Goal: Transaction & Acquisition: Book appointment/travel/reservation

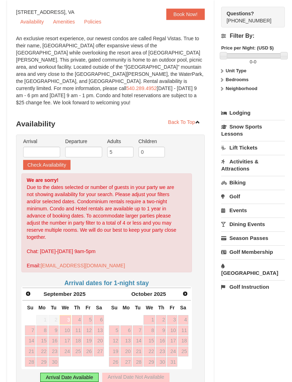
scroll to position [68, 0]
click at [185, 291] on span "Next" at bounding box center [185, 294] width 6 height 6
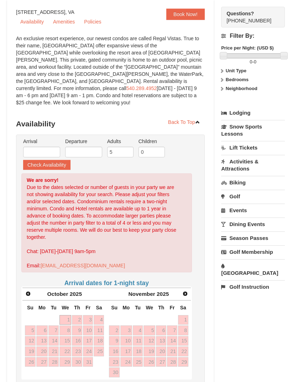
click at [182, 291] on span "Next" at bounding box center [185, 294] width 6 height 6
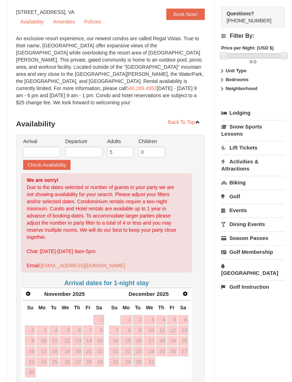
click at [183, 289] on link "Next" at bounding box center [185, 294] width 10 height 10
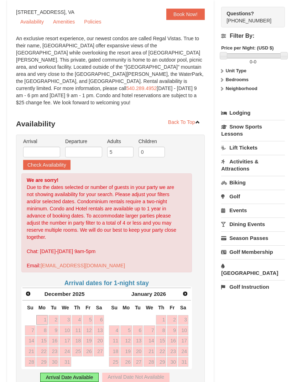
click at [182, 291] on span "Next" at bounding box center [185, 294] width 6 height 6
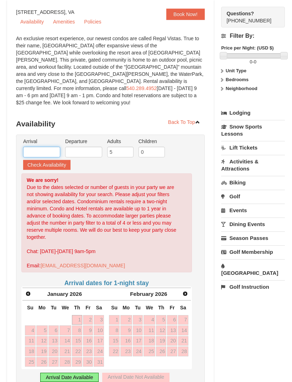
click at [48, 147] on input "text" at bounding box center [41, 152] width 37 height 11
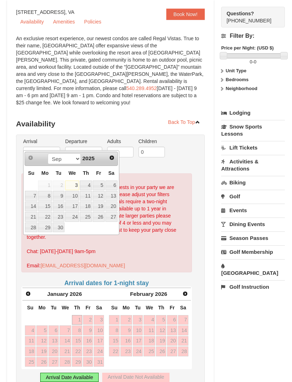
click at [92, 156] on span "2025" at bounding box center [88, 158] width 12 height 6
click at [113, 156] on span "Next" at bounding box center [112, 158] width 6 height 6
click at [112, 154] on link "Next" at bounding box center [112, 158] width 10 height 10
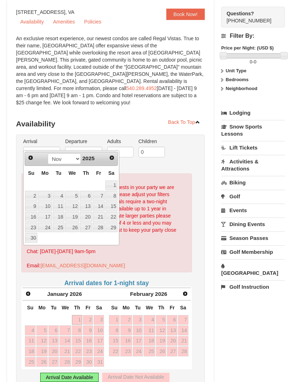
click at [112, 154] on link "Next" at bounding box center [112, 158] width 10 height 10
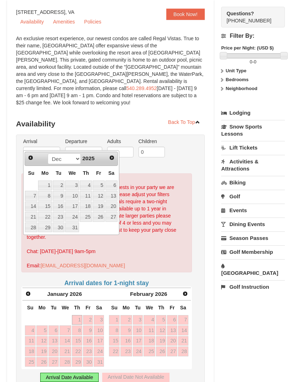
click at [112, 156] on span "Next" at bounding box center [112, 158] width 6 height 6
click at [112, 157] on span "Next" at bounding box center [112, 158] width 6 height 6
click at [113, 155] on span "Next" at bounding box center [112, 158] width 6 height 6
click at [115, 154] on link "Next" at bounding box center [112, 158] width 10 height 10
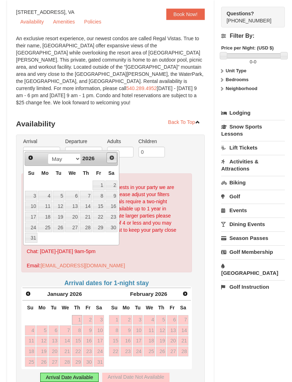
click at [114, 156] on span "Next" at bounding box center [112, 158] width 6 height 6
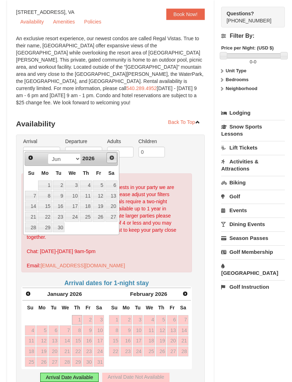
click at [115, 156] on span "Next" at bounding box center [112, 158] width 6 height 6
click at [112, 155] on span "Next" at bounding box center [112, 158] width 6 height 6
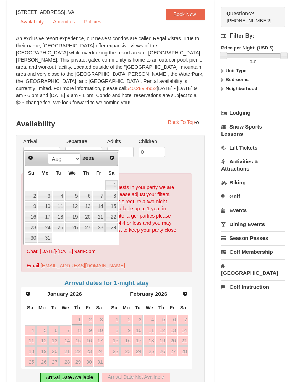
click at [114, 206] on link "15" at bounding box center [111, 207] width 12 height 10
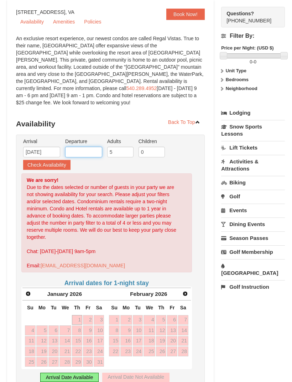
click at [90, 147] on input "text" at bounding box center [83, 152] width 37 height 11
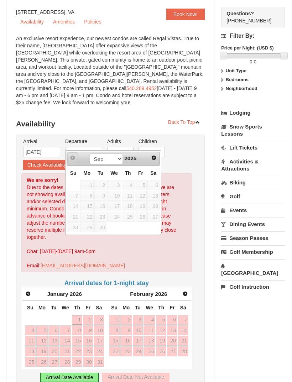
click at [72, 158] on span "Prev" at bounding box center [73, 158] width 6 height 6
click at [76, 159] on link "Prev" at bounding box center [72, 157] width 11 height 11
click at [112, 161] on select "Sep Oct Nov Dec" at bounding box center [106, 159] width 33 height 11
click at [119, 154] on select "Sep Oct Nov Dec" at bounding box center [106, 159] width 33 height 11
click at [117, 158] on select "Sep Oct Nov Dec" at bounding box center [106, 159] width 33 height 11
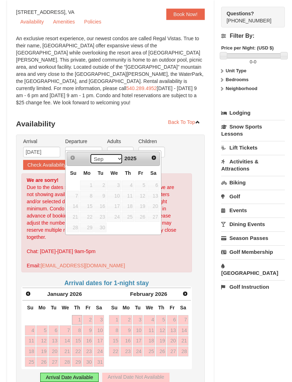
click at [118, 159] on select "Sep Oct Nov Dec" at bounding box center [106, 159] width 33 height 11
click at [55, 148] on input "08/15/2026" at bounding box center [41, 152] width 37 height 11
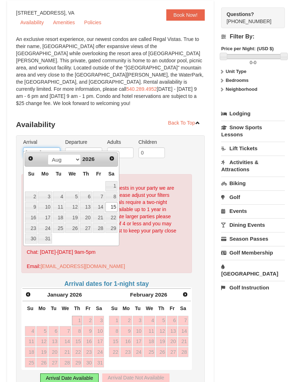
scroll to position [67, 0]
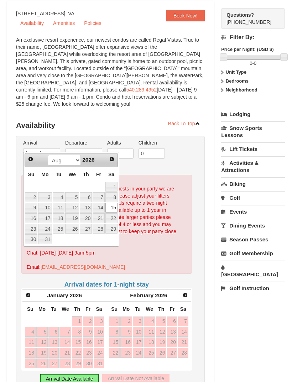
click at [111, 161] on span "Next" at bounding box center [112, 159] width 6 height 6
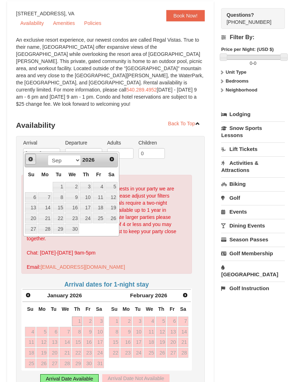
click at [29, 161] on span "Prev" at bounding box center [31, 159] width 6 height 6
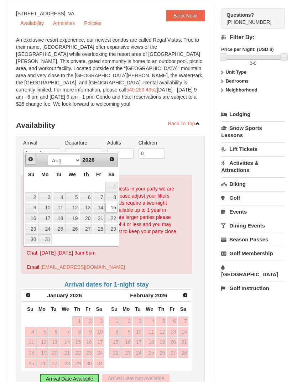
click at [26, 161] on link "Prev" at bounding box center [30, 159] width 11 height 11
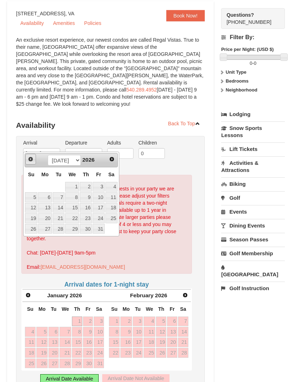
click at [29, 161] on span "Prev" at bounding box center [31, 159] width 6 height 6
click at [26, 162] on link "Prev" at bounding box center [31, 159] width 10 height 10
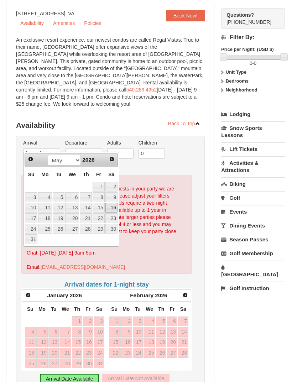
click at [113, 207] on link "16" at bounding box center [111, 208] width 12 height 10
type input "05/16/2026"
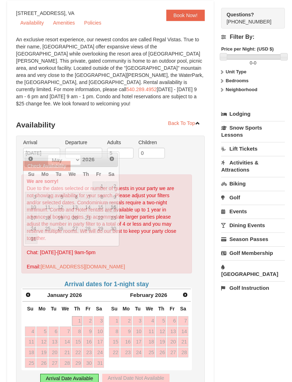
scroll to position [67, 0]
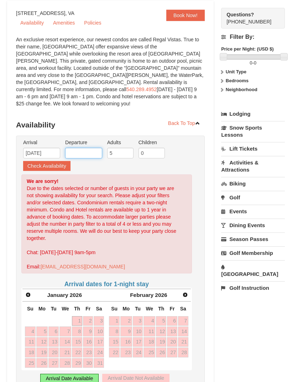
click at [85, 148] on input "text" at bounding box center [83, 153] width 37 height 11
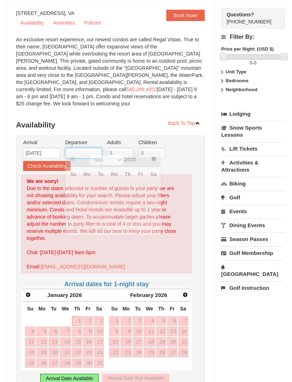
scroll to position [67, 0]
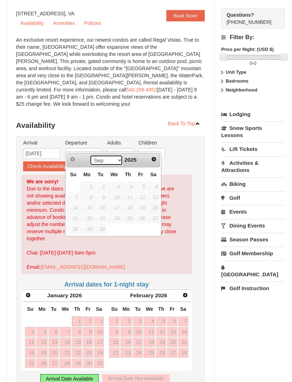
click at [116, 161] on select "Sep Oct Nov Dec" at bounding box center [106, 160] width 33 height 11
click at [143, 160] on div "Sep Oct Nov Dec 2025" at bounding box center [112, 160] width 67 height 11
click at [168, 164] on ul "Arrival Please format dates MM/DD/YYYY Please format dates MM/DD/YYYY 05/16/202…" at bounding box center [106, 155] width 171 height 32
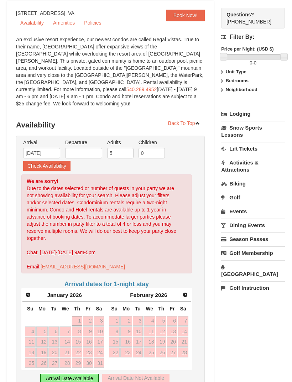
click at [167, 163] on ul "Arrival Please format dates MM/DD/YYYY Please format dates MM/DD/YYYY 05/16/202…" at bounding box center [106, 155] width 171 height 32
click at [87, 148] on input "text" at bounding box center [83, 153] width 37 height 11
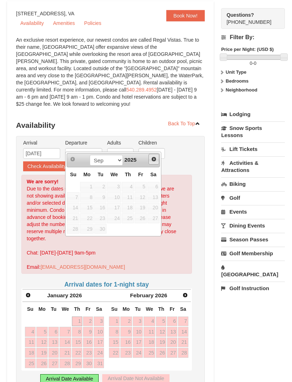
click at [154, 156] on span "Next" at bounding box center [154, 159] width 6 height 6
click at [155, 157] on span "Next" at bounding box center [154, 159] width 6 height 6
click at [158, 160] on link "Next" at bounding box center [154, 159] width 11 height 11
click at [160, 156] on div "Prev Next Sep Oct Nov Dec 2025 Su Mo Tu We Th Fr Sa 1 2 3 4 5 6 7 8 9 10 11 12 …" at bounding box center [113, 194] width 96 height 85
click at [155, 158] on span "Next" at bounding box center [154, 159] width 6 height 6
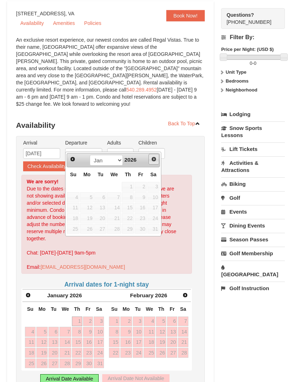
click at [157, 154] on link "Next" at bounding box center [154, 159] width 11 height 11
click at [155, 157] on span "Next" at bounding box center [154, 159] width 6 height 6
click at [157, 157] on link "Next" at bounding box center [154, 159] width 11 height 11
click at [153, 155] on link "Next" at bounding box center [154, 159] width 10 height 10
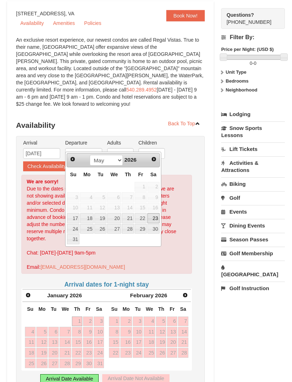
click at [154, 216] on link "23" at bounding box center [153, 218] width 12 height 10
type input "05/23/2026"
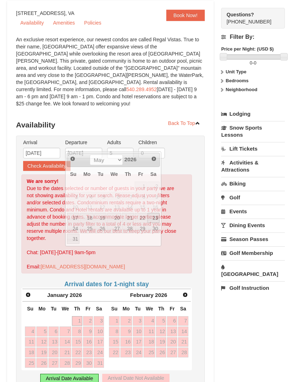
scroll to position [67, 0]
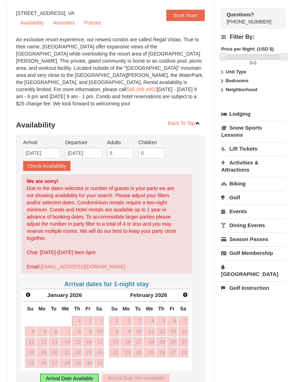
click at [63, 161] on button "Check Availability" at bounding box center [46, 166] width 47 height 10
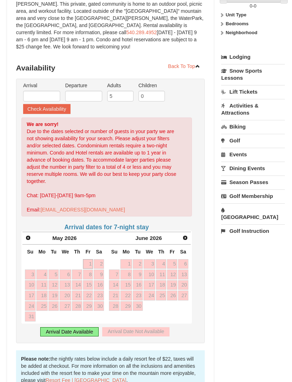
scroll to position [125, 0]
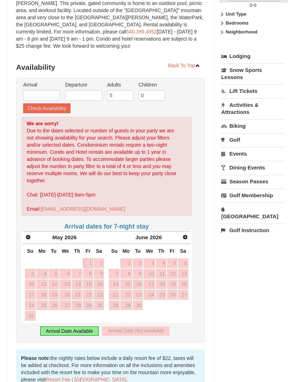
click at [24, 232] on link "Prev" at bounding box center [28, 237] width 10 height 10
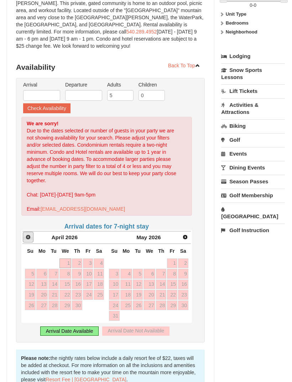
click at [29, 234] on span "Prev" at bounding box center [28, 237] width 6 height 6
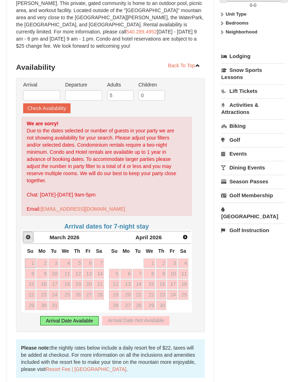
click at [27, 234] on span "Prev" at bounding box center [28, 237] width 6 height 6
click at [29, 232] on link "Prev" at bounding box center [28, 237] width 11 height 11
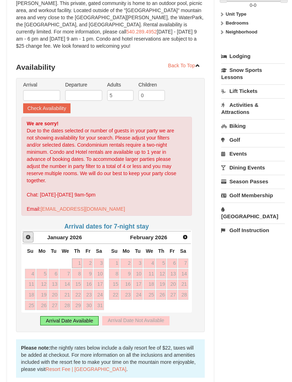
click at [28, 232] on link "Prev" at bounding box center [28, 237] width 11 height 11
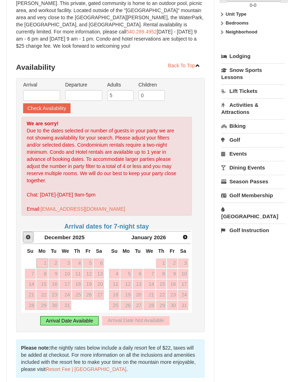
click at [28, 232] on link "Prev" at bounding box center [28, 237] width 11 height 11
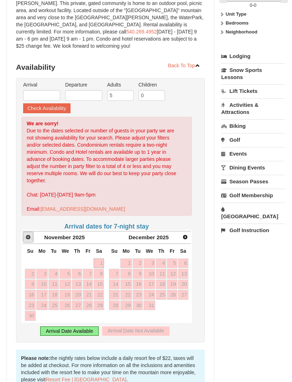
click at [27, 232] on link "Prev" at bounding box center [28, 237] width 11 height 11
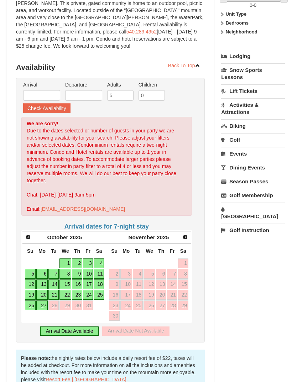
click at [101, 280] on link "18" at bounding box center [99, 285] width 10 height 10
type input "[DATE]"
click at [100, 280] on link "18" at bounding box center [99, 285] width 10 height 10
click at [95, 90] on input "[DATE]" at bounding box center [83, 95] width 37 height 11
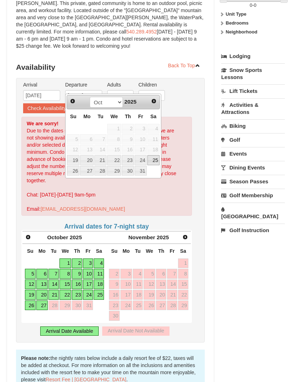
click at [154, 160] on link "25" at bounding box center [153, 160] width 12 height 10
type input "[DATE]"
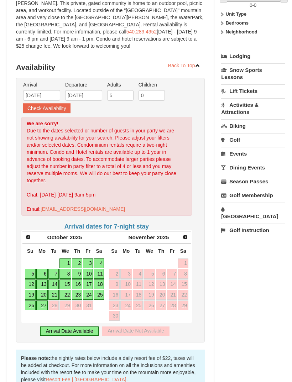
click at [55, 103] on button "Check Availability" at bounding box center [46, 108] width 47 height 10
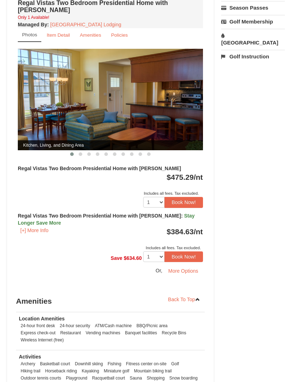
click at [184, 266] on button "More Options" at bounding box center [183, 271] width 39 height 11
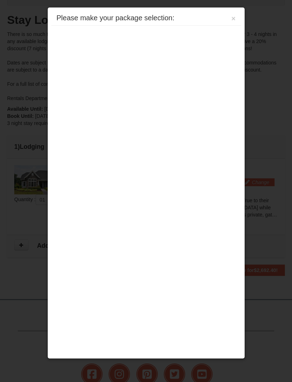
scroll to position [190, 0]
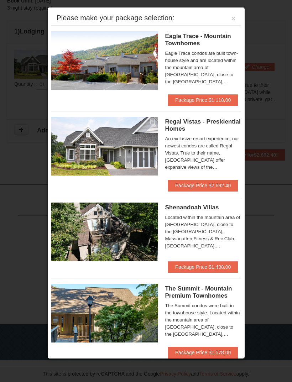
click at [200, 183] on button "Package Price $2,692.40" at bounding box center [203, 185] width 70 height 11
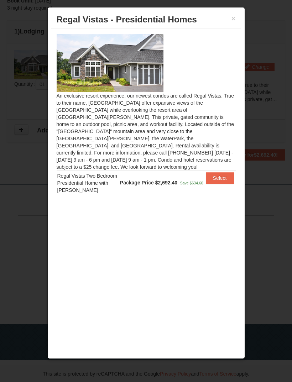
click at [235, 15] on button "×" at bounding box center [234, 18] width 4 height 7
